Goal: Navigation & Orientation: Understand site structure

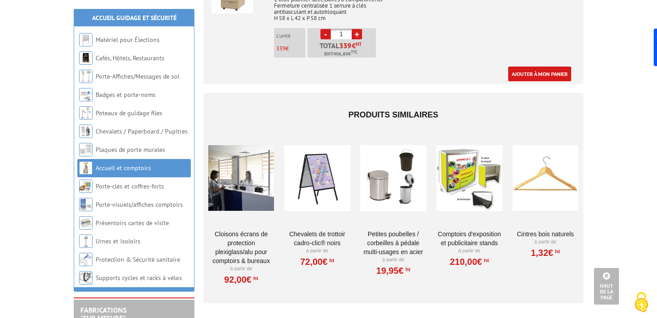
scroll to position [1205, 0]
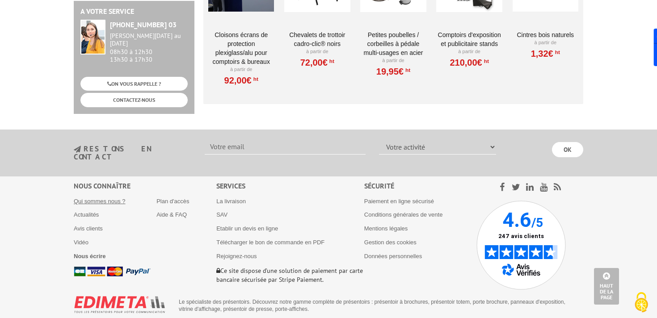
click at [103, 198] on link "Qui sommes nous ?" at bounding box center [100, 201] width 52 height 7
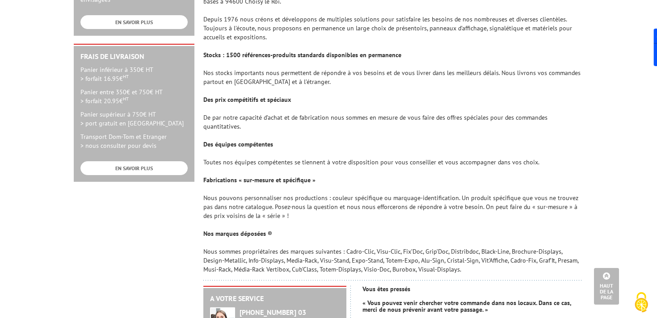
scroll to position [467, 0]
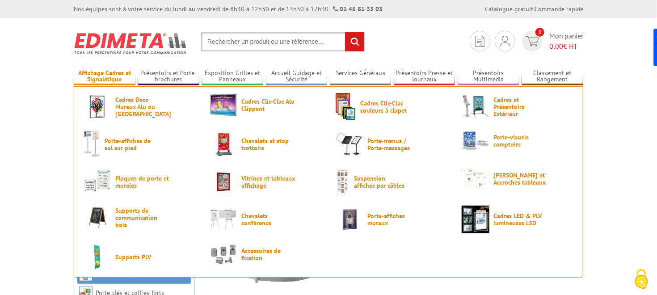
click at [122, 76] on link "Affichage Cadres et Signalétique" at bounding box center [105, 76] width 62 height 15
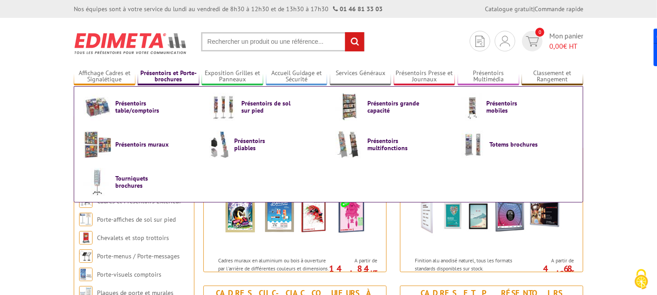
click at [174, 70] on link "Présentoirs et Porte-brochures" at bounding box center [169, 76] width 62 height 15
